Goal: Book appointment/travel/reservation

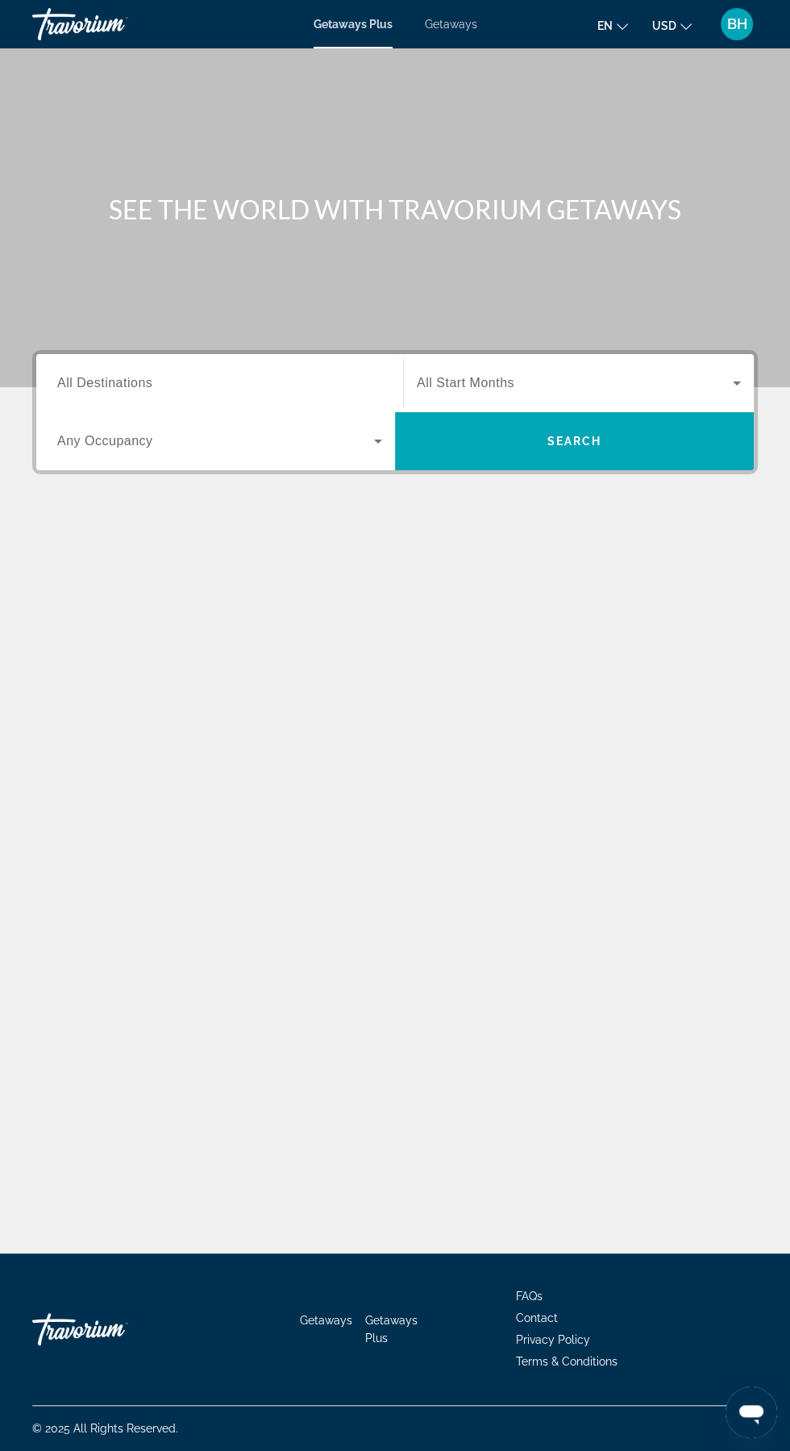
click at [248, 376] on input "Destination All Destinations" at bounding box center [219, 383] width 325 height 19
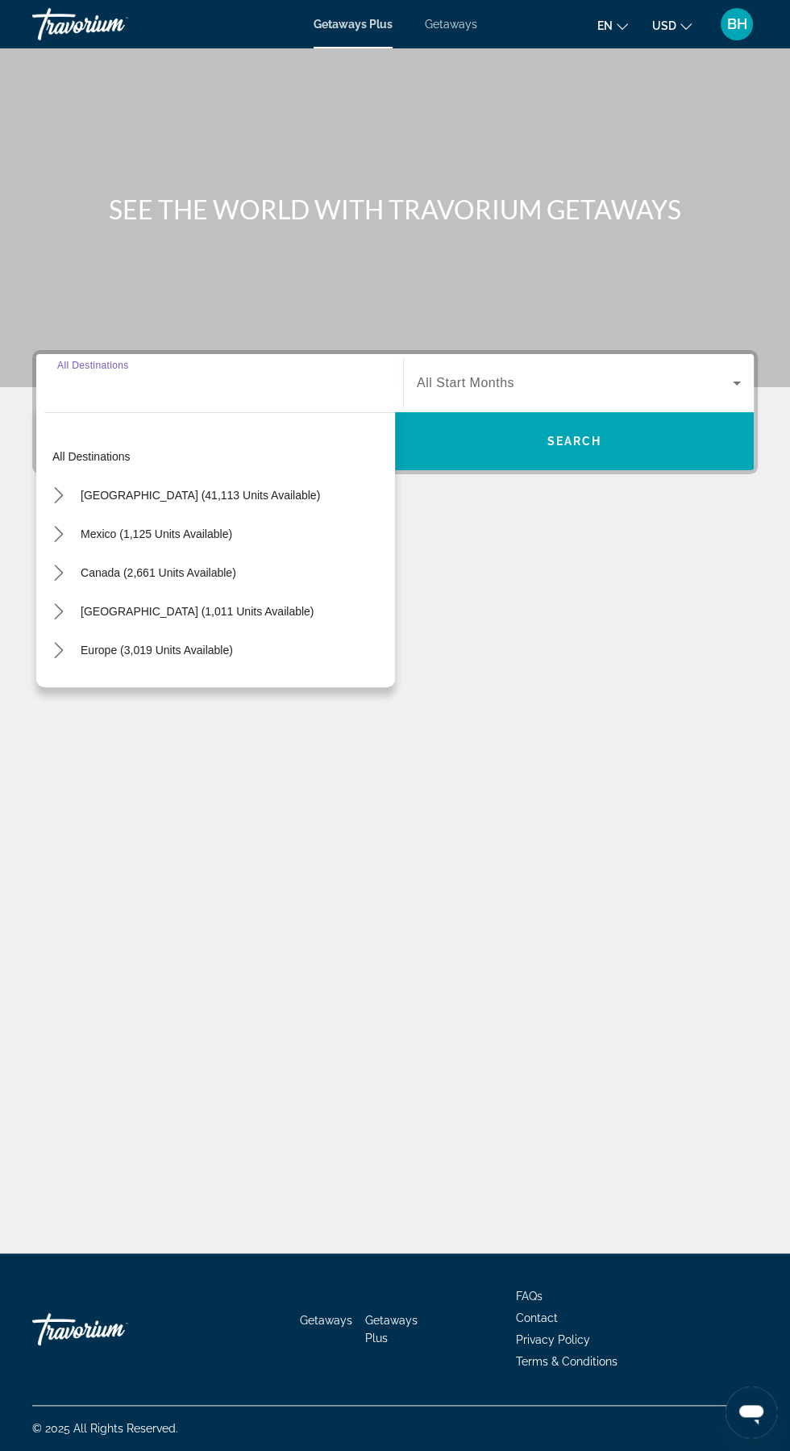
scroll to position [107, 0]
click at [258, 489] on span "[GEOGRAPHIC_DATA] (41,113 units available)" at bounding box center [201, 495] width 240 height 13
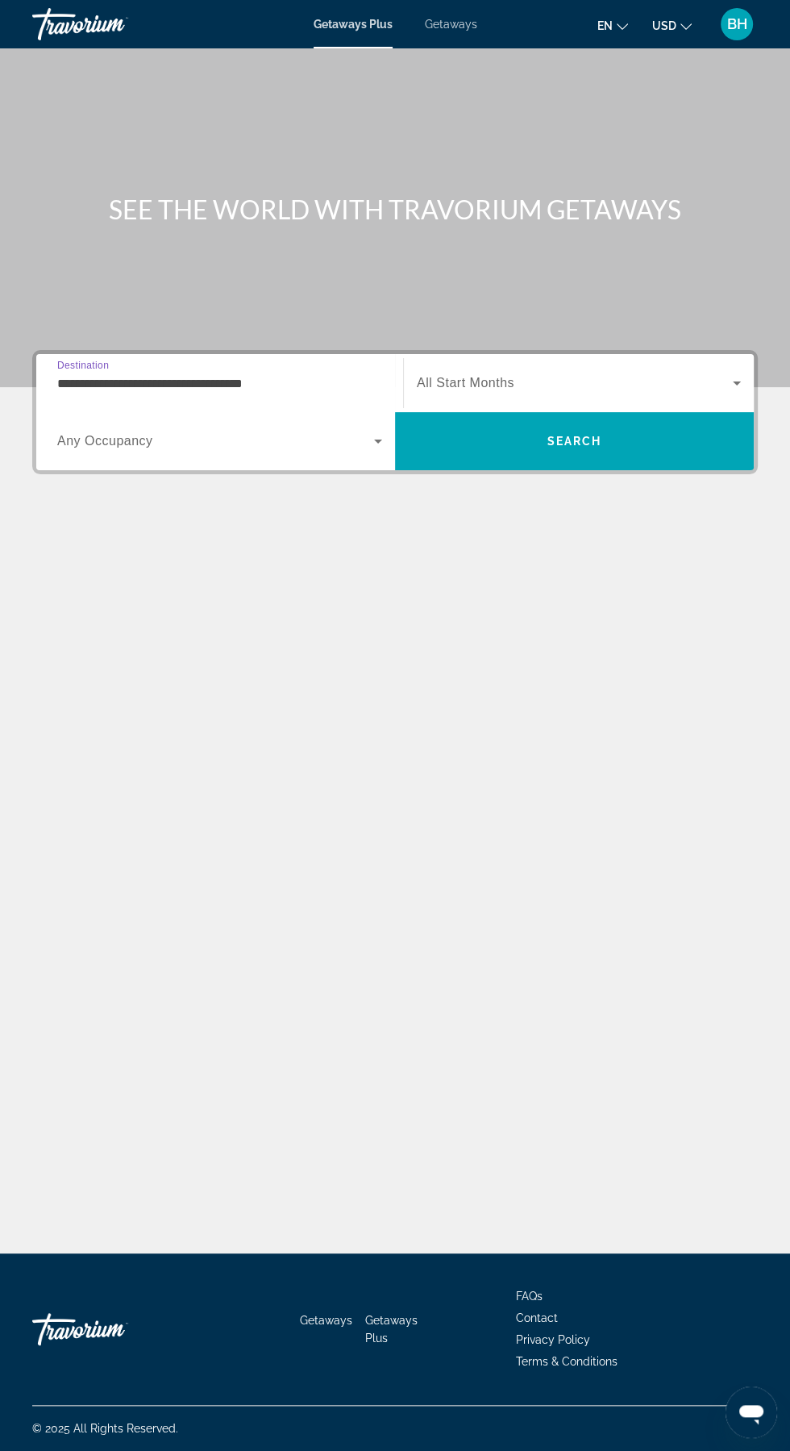
click at [277, 374] on input "**********" at bounding box center [219, 383] width 325 height 19
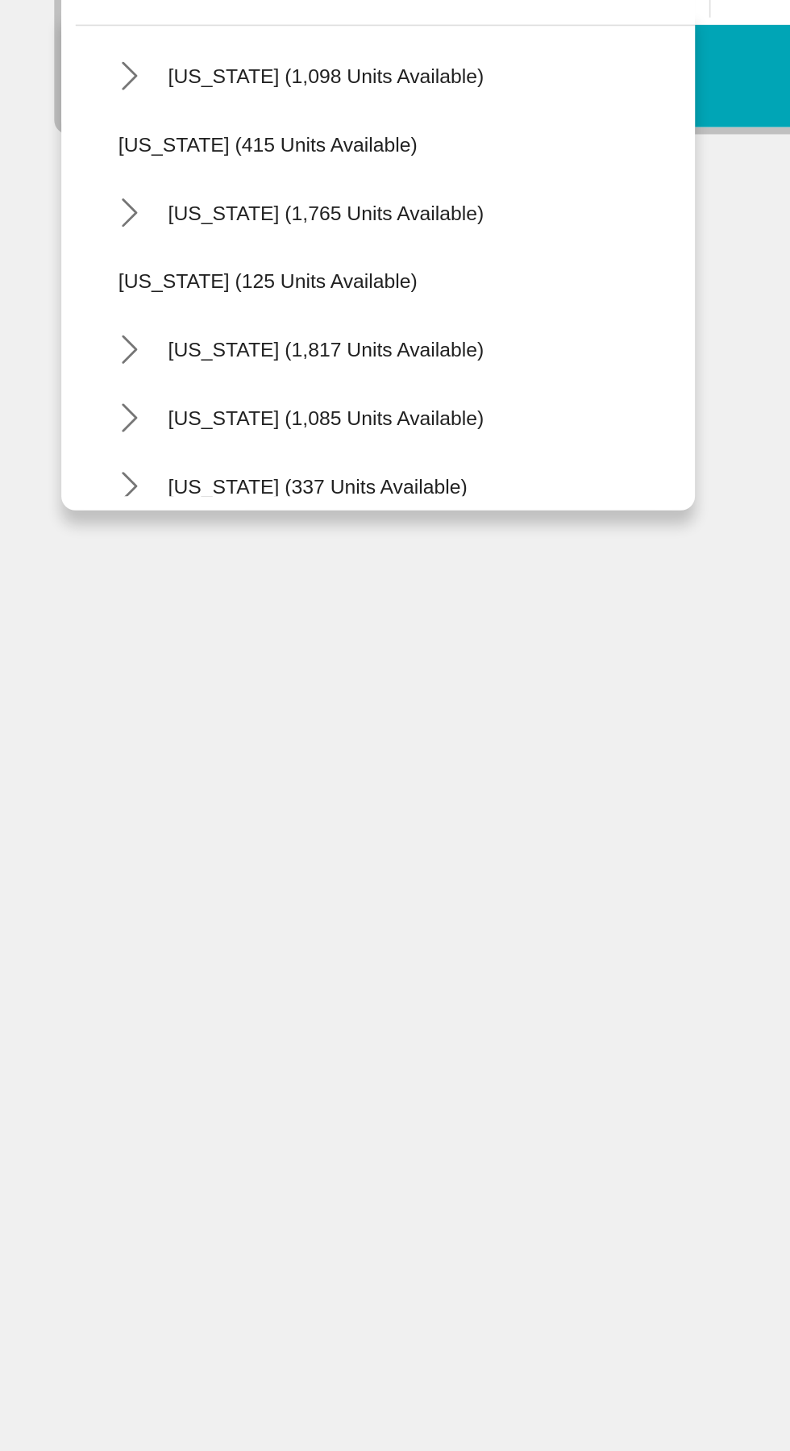
scroll to position [1062, 0]
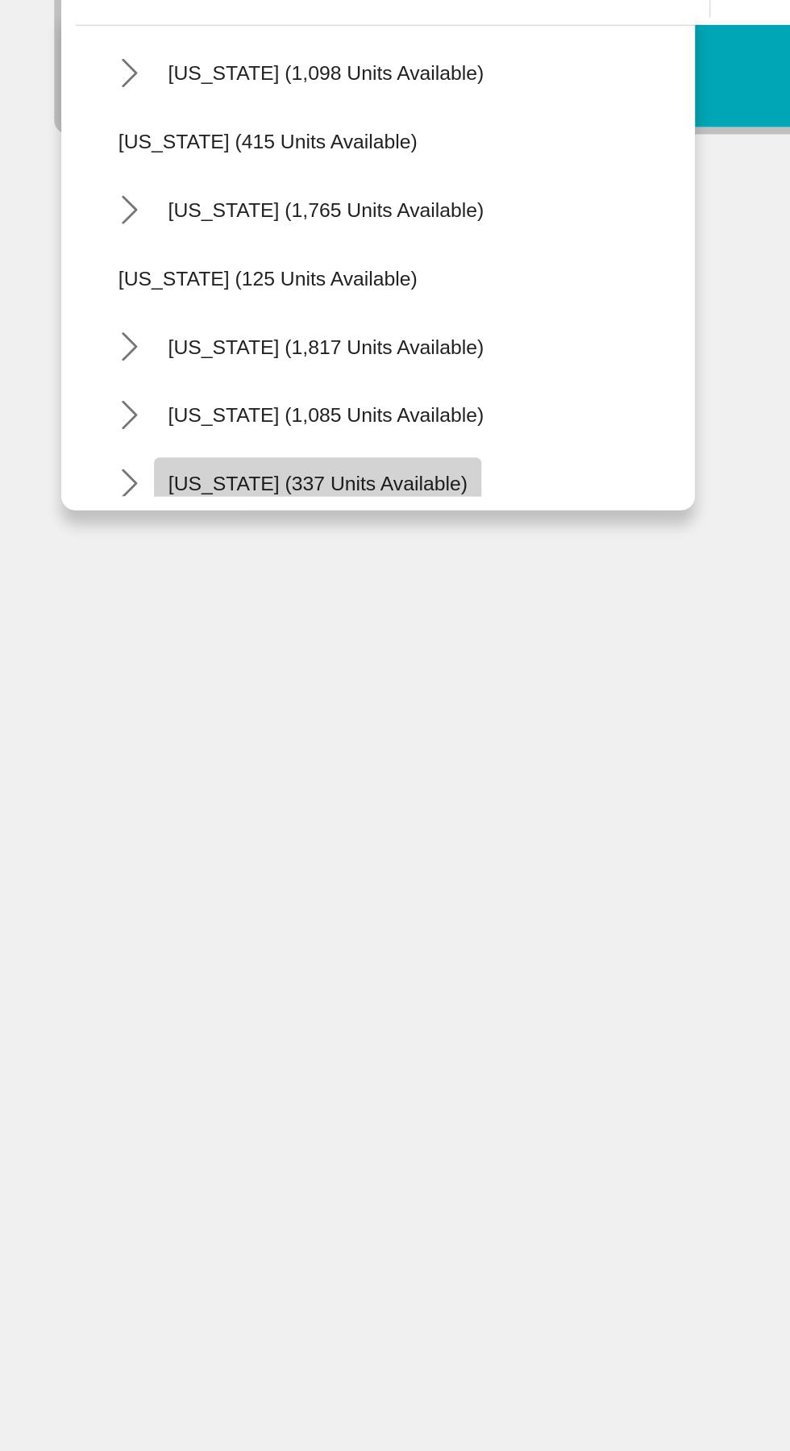
click at [227, 669] on span "[US_STATE] (337 units available)" at bounding box center [181, 671] width 169 height 13
type input "**********"
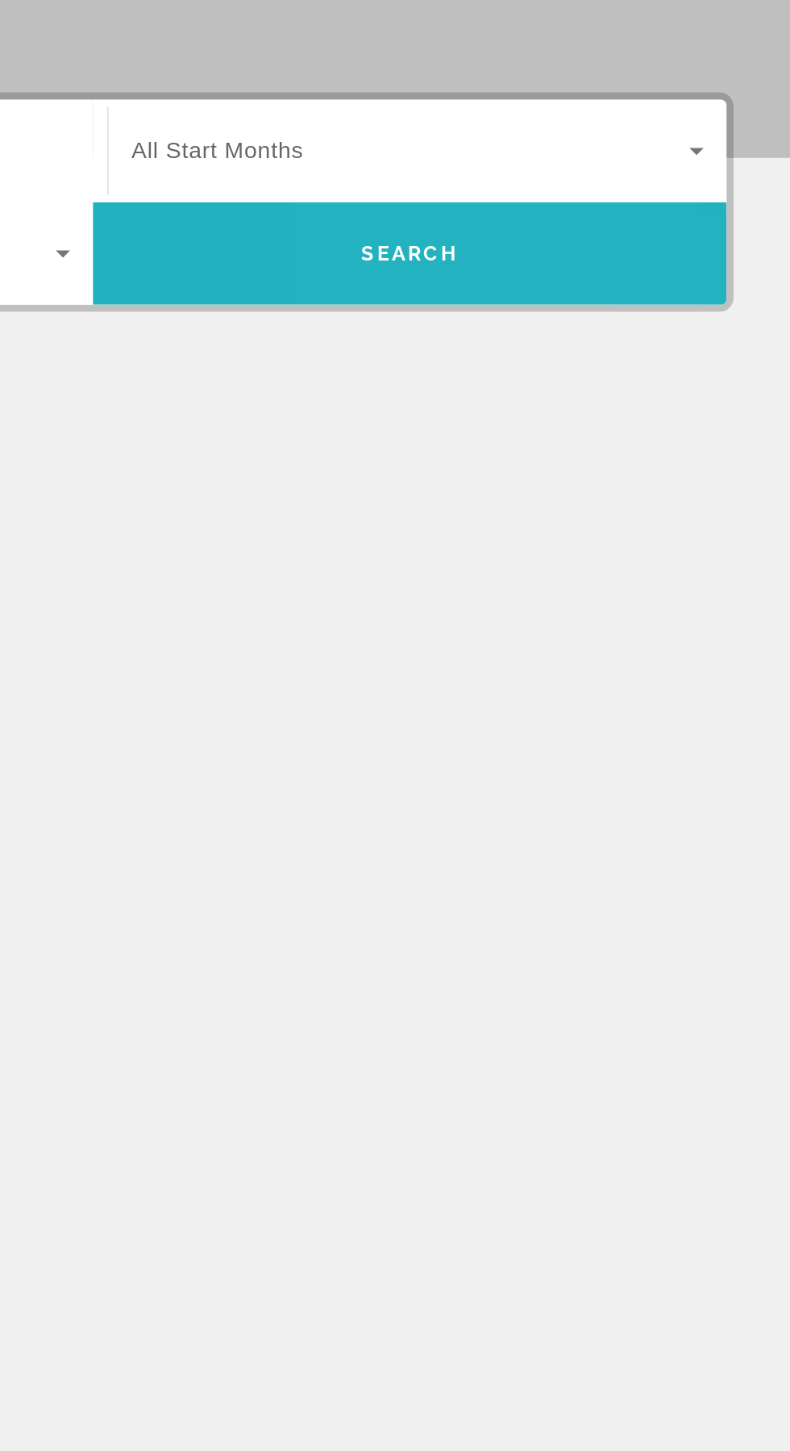
click at [638, 431] on span "Search" at bounding box center [574, 441] width 359 height 39
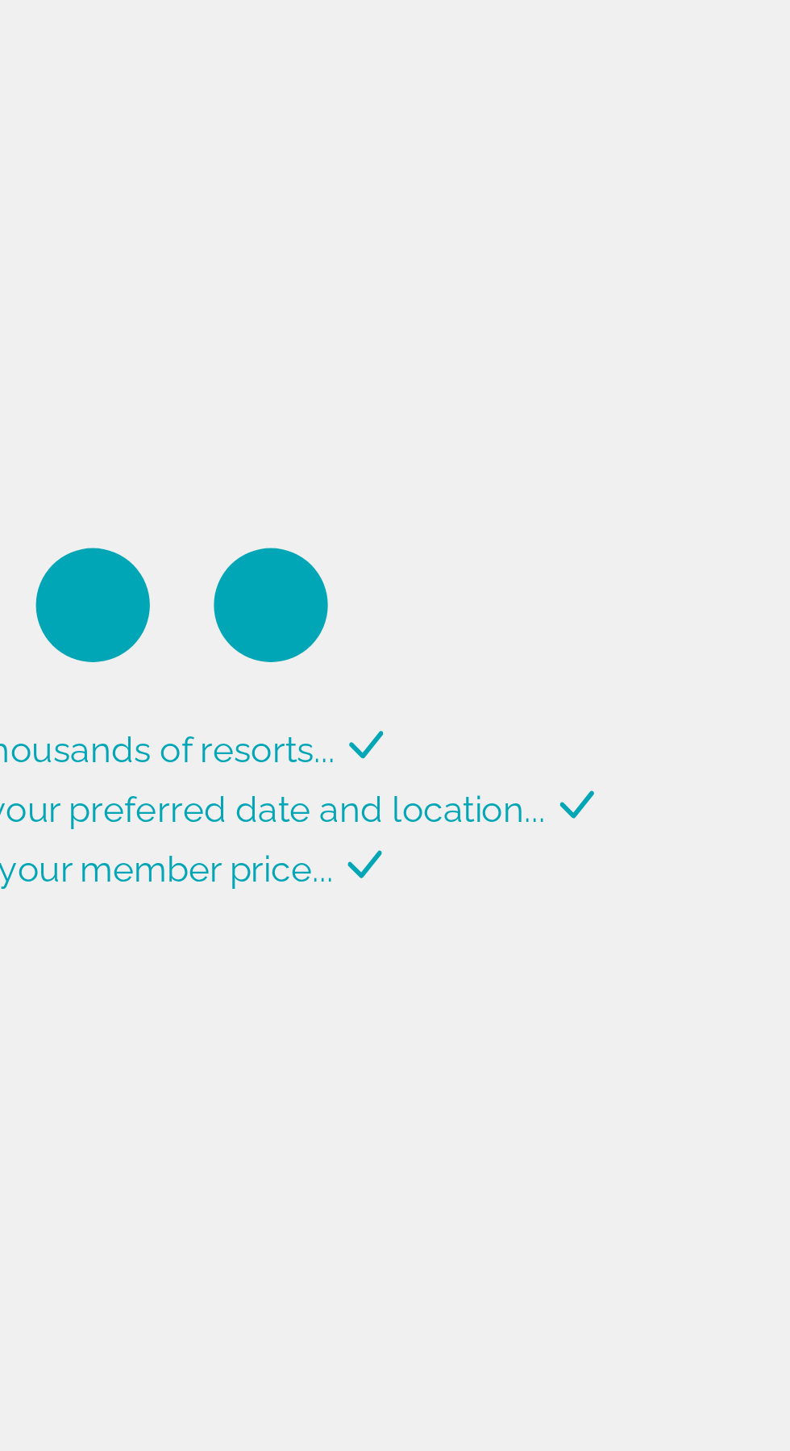
scroll to position [181, 0]
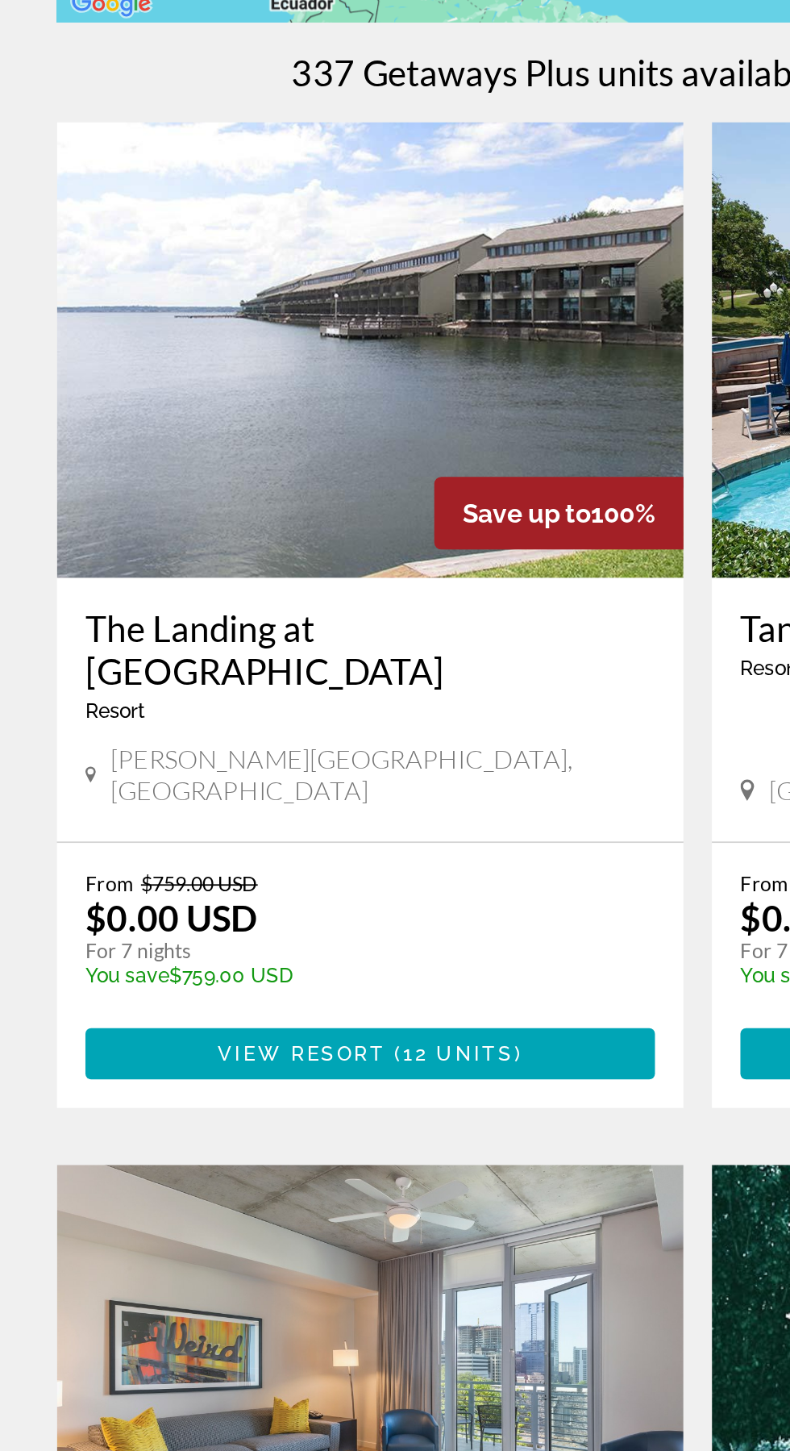
click at [161, 982] on img "Main content" at bounding box center [209, 1078] width 355 height 258
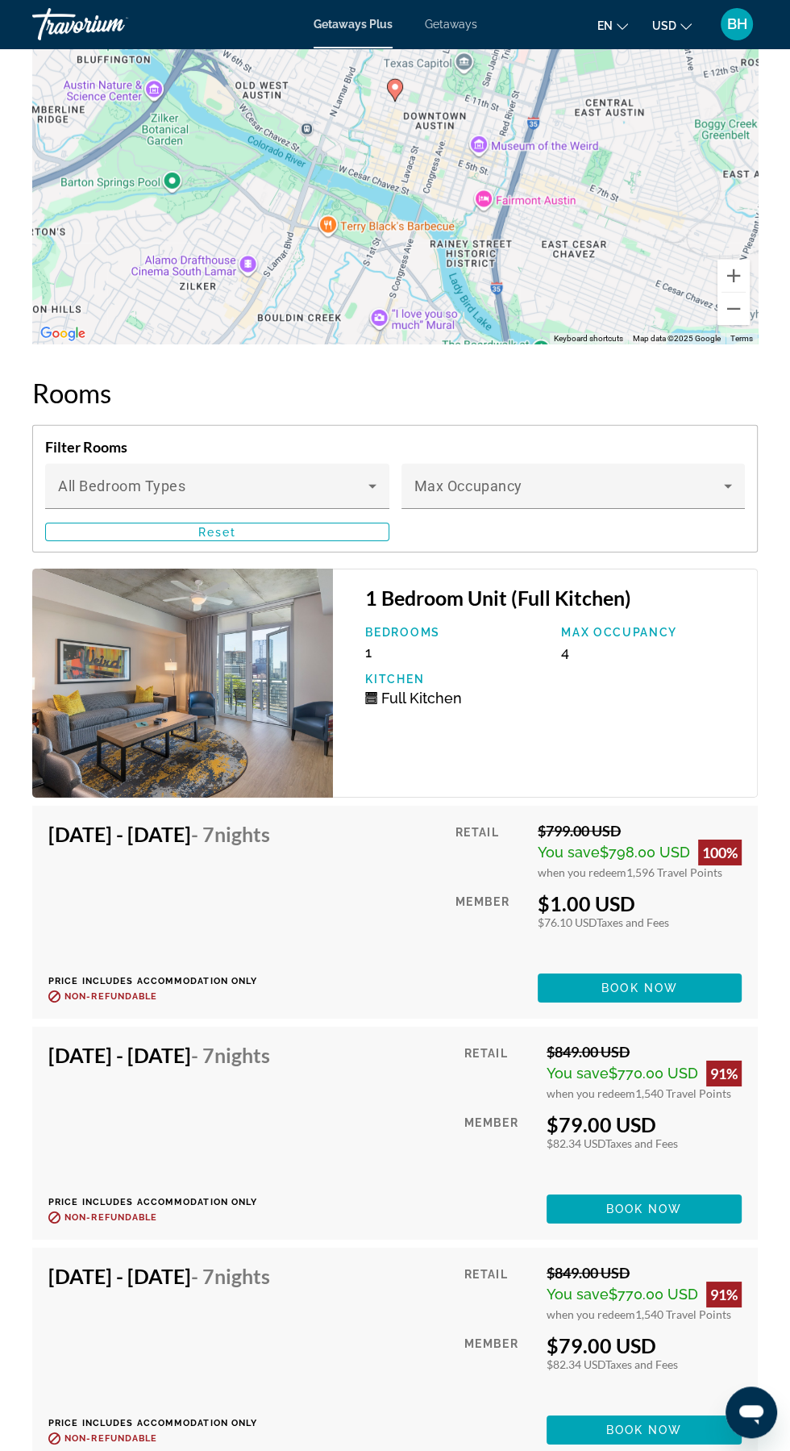
scroll to position [3160, 0]
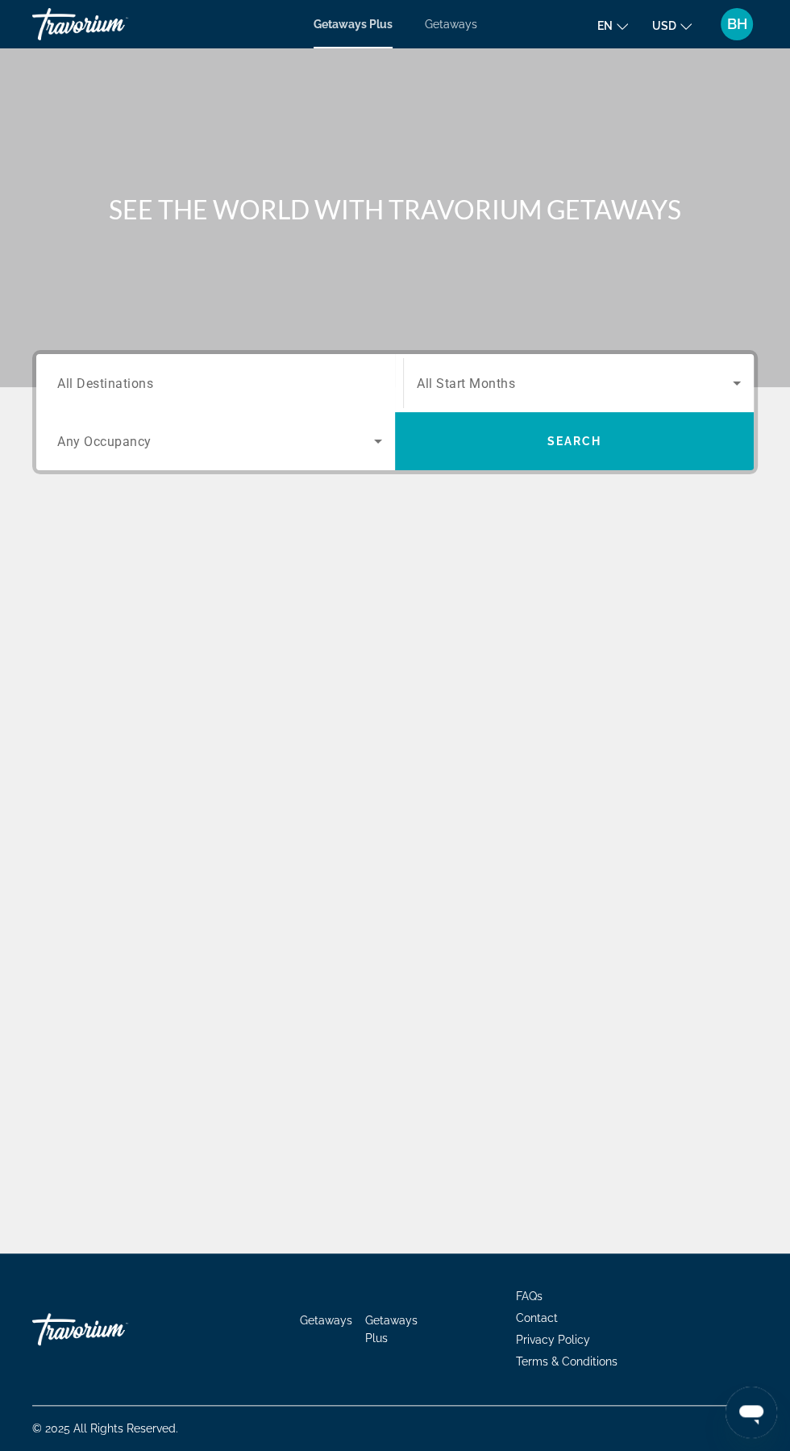
scroll to position [19, 0]
click at [225, 374] on input "Destination All Destinations" at bounding box center [219, 383] width 325 height 19
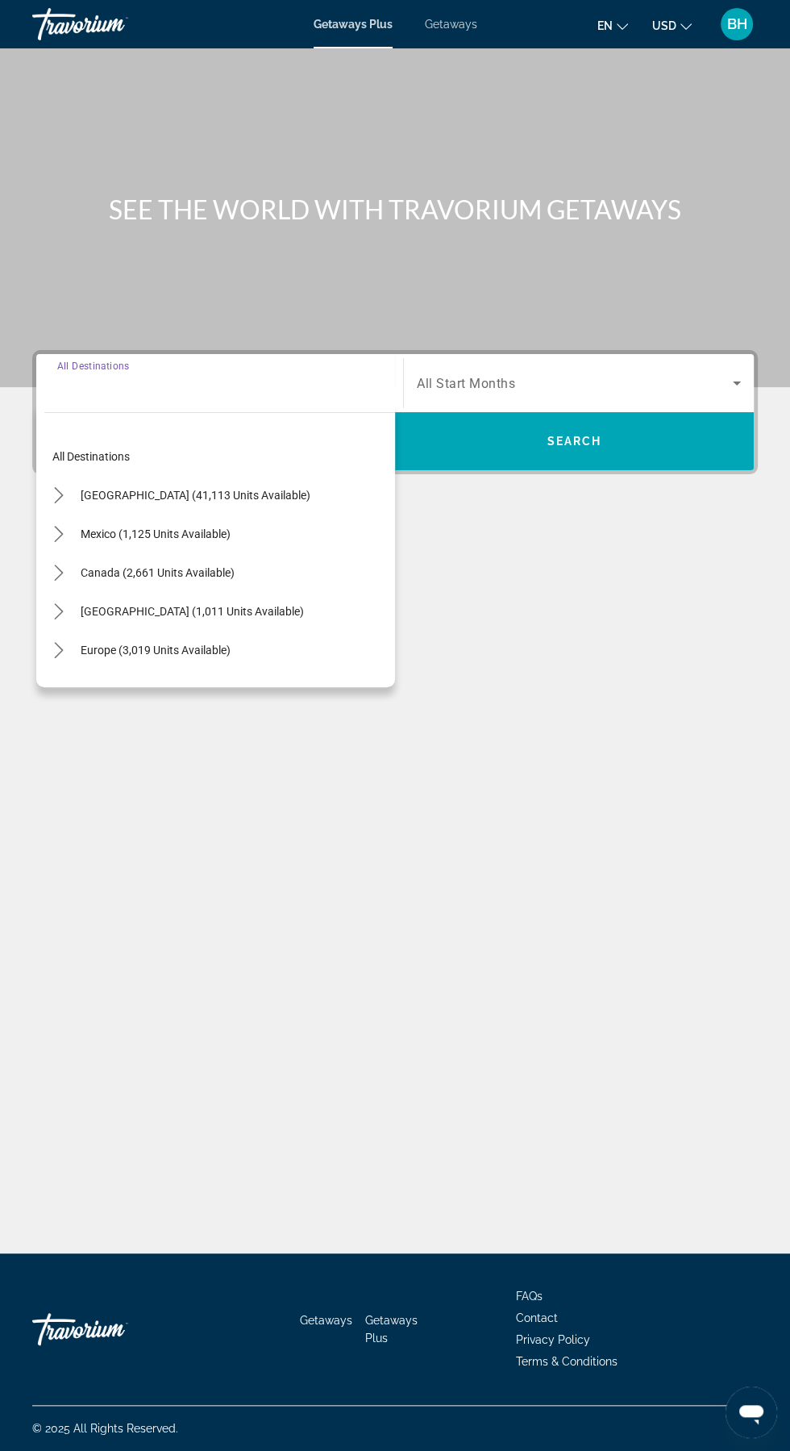
scroll to position [107, 0]
click at [259, 489] on span "[GEOGRAPHIC_DATA] (41,113 units available)" at bounding box center [196, 495] width 230 height 13
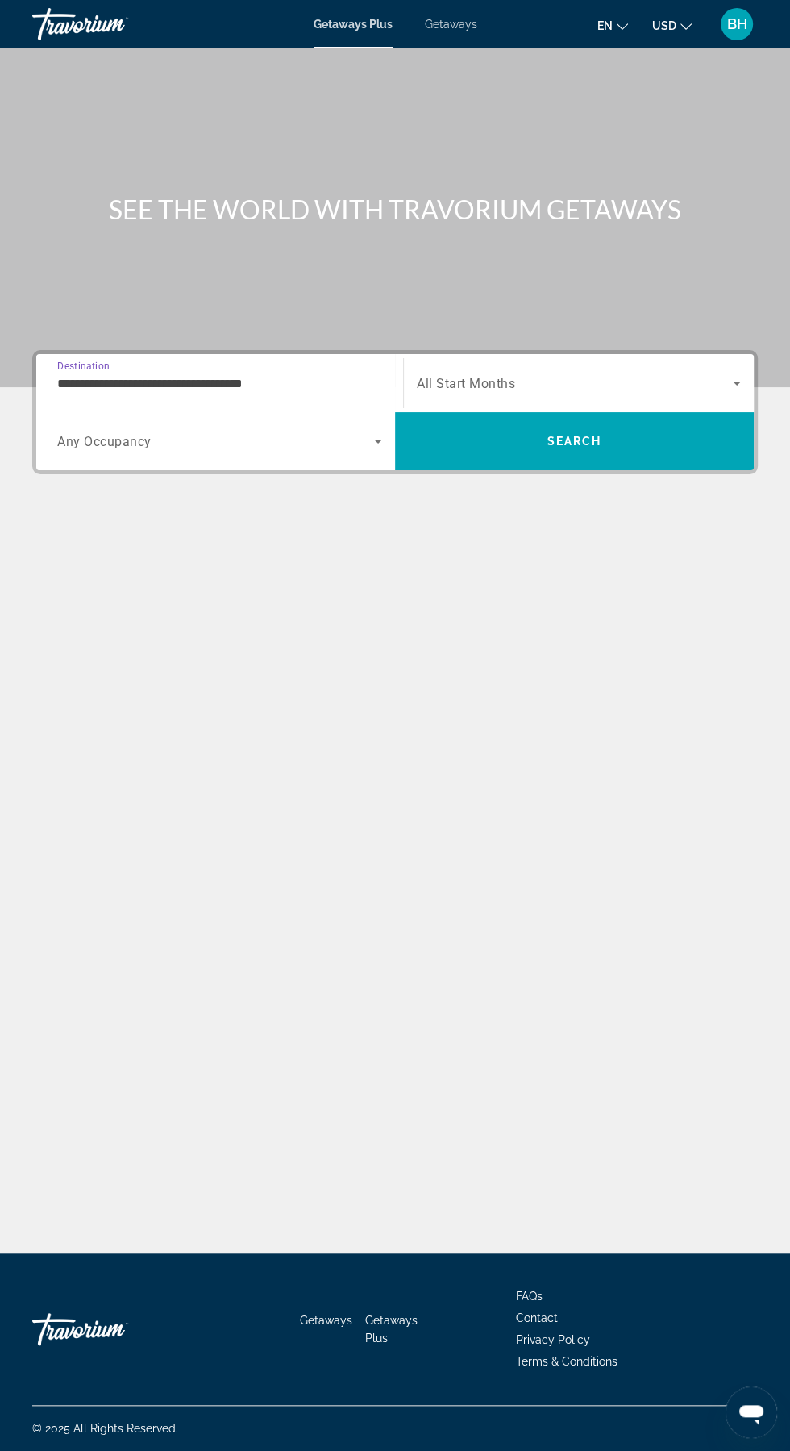
click at [302, 374] on input "**********" at bounding box center [219, 383] width 325 height 19
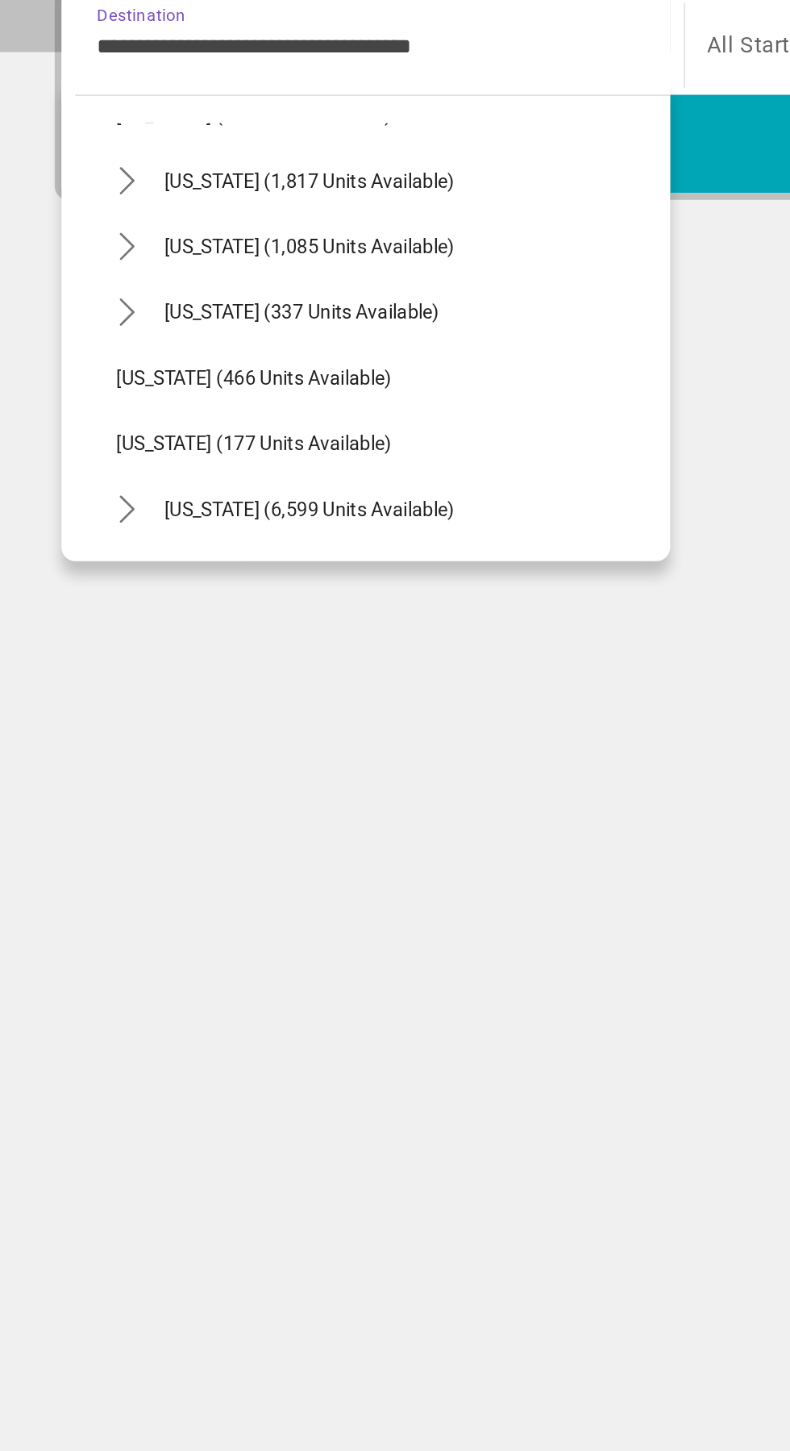
scroll to position [1194, 0]
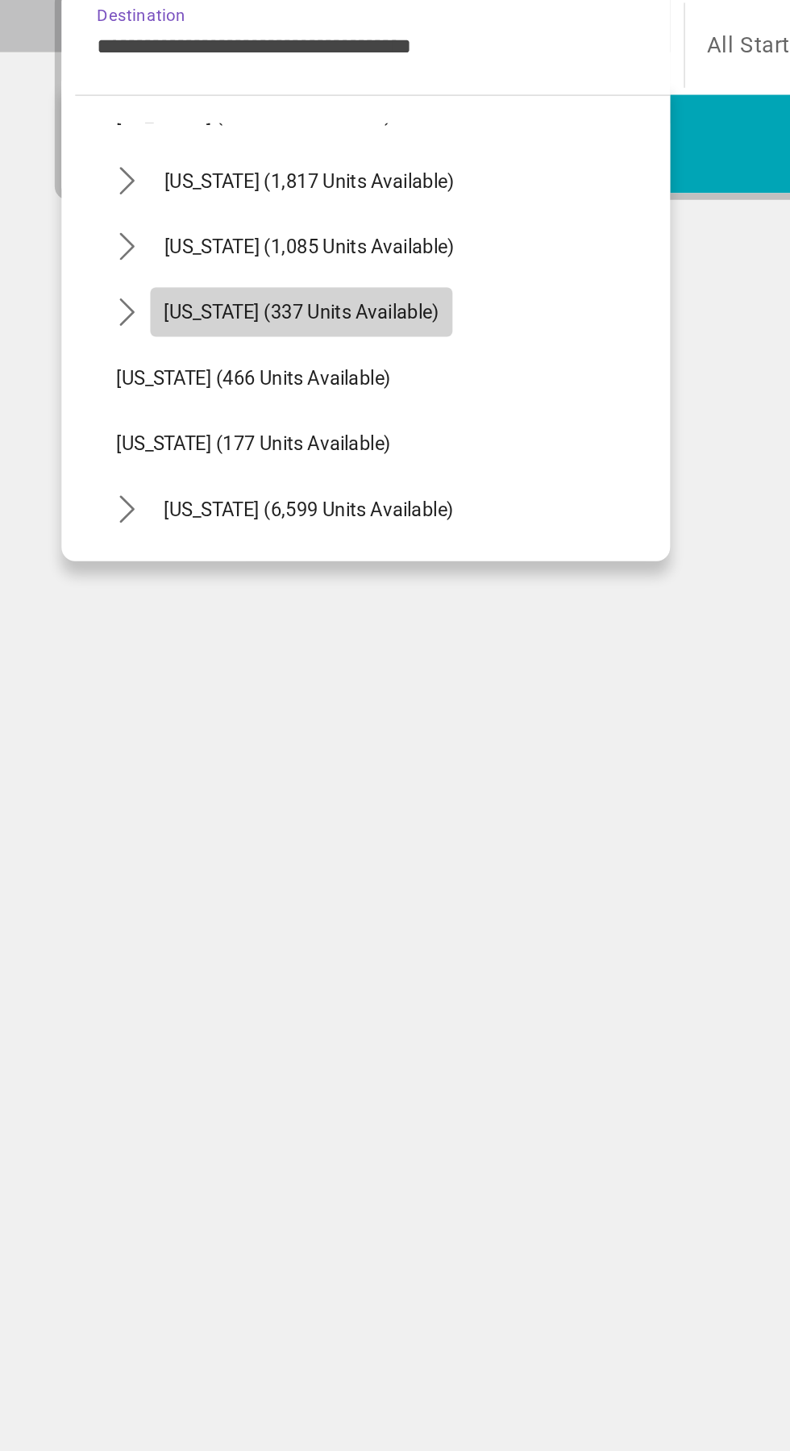
click at [198, 542] on span "[US_STATE] (337 units available)" at bounding box center [178, 540] width 162 height 13
type input "**********"
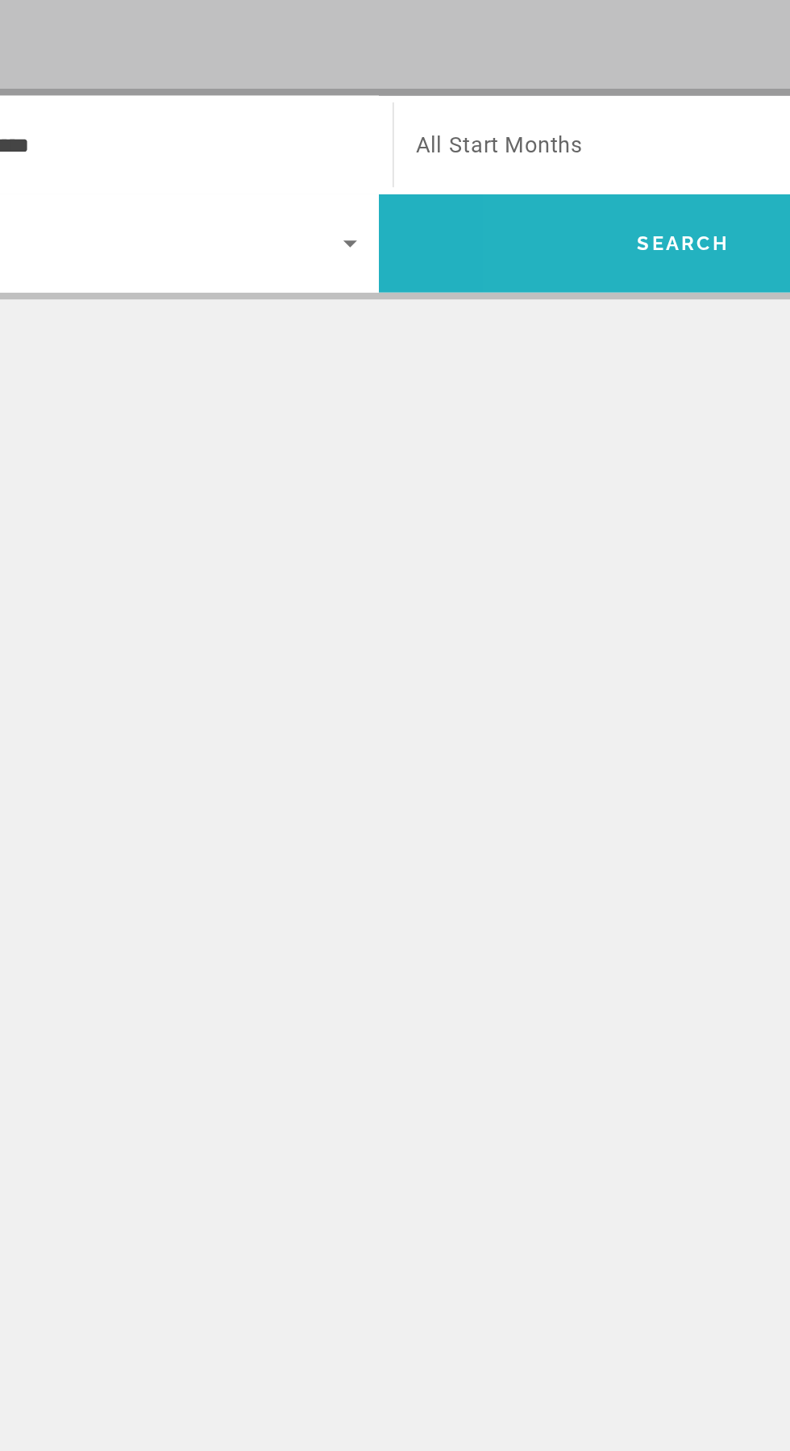
click at [545, 438] on span "Search" at bounding box center [574, 441] width 359 height 39
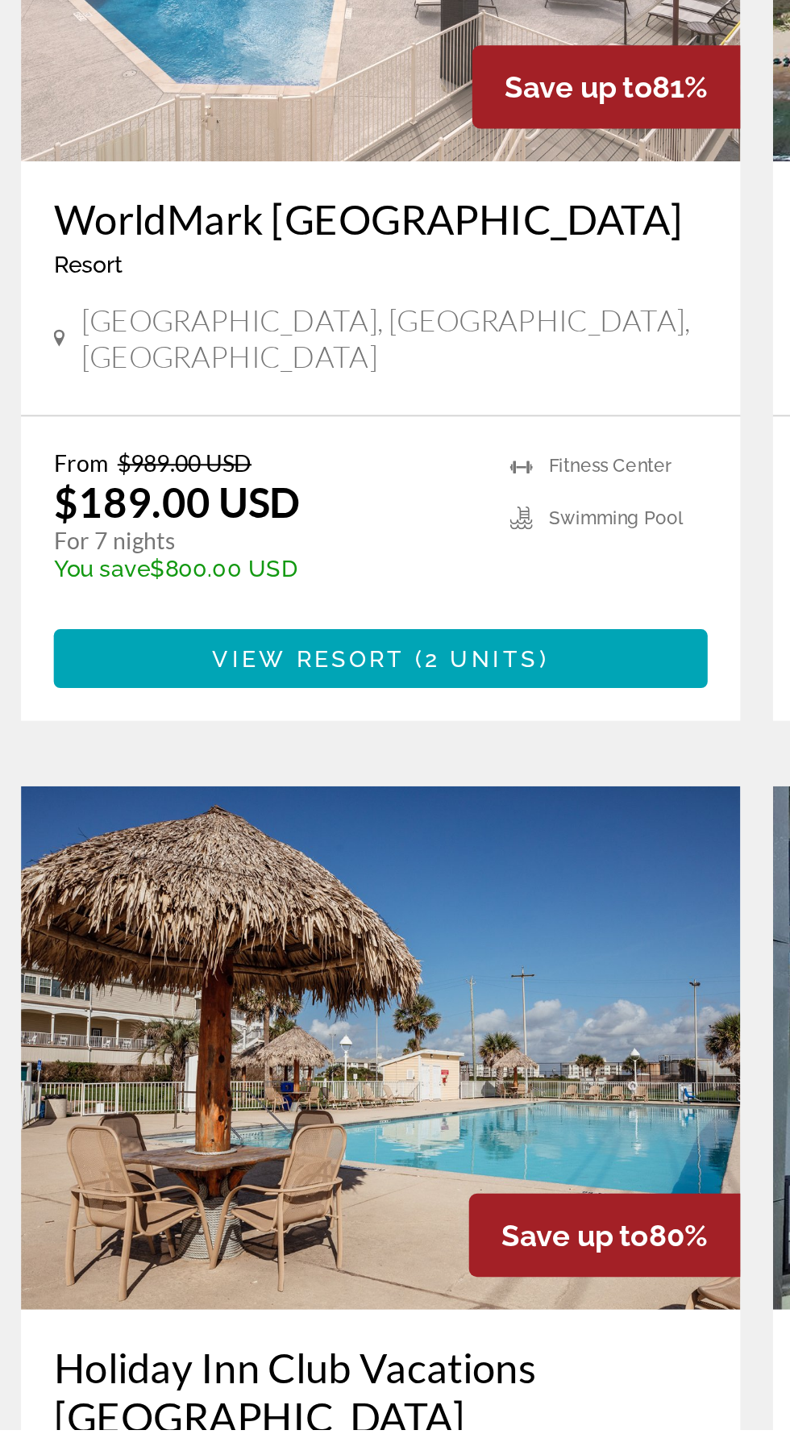
scroll to position [2397, 0]
